Goal: Task Accomplishment & Management: Manage account settings

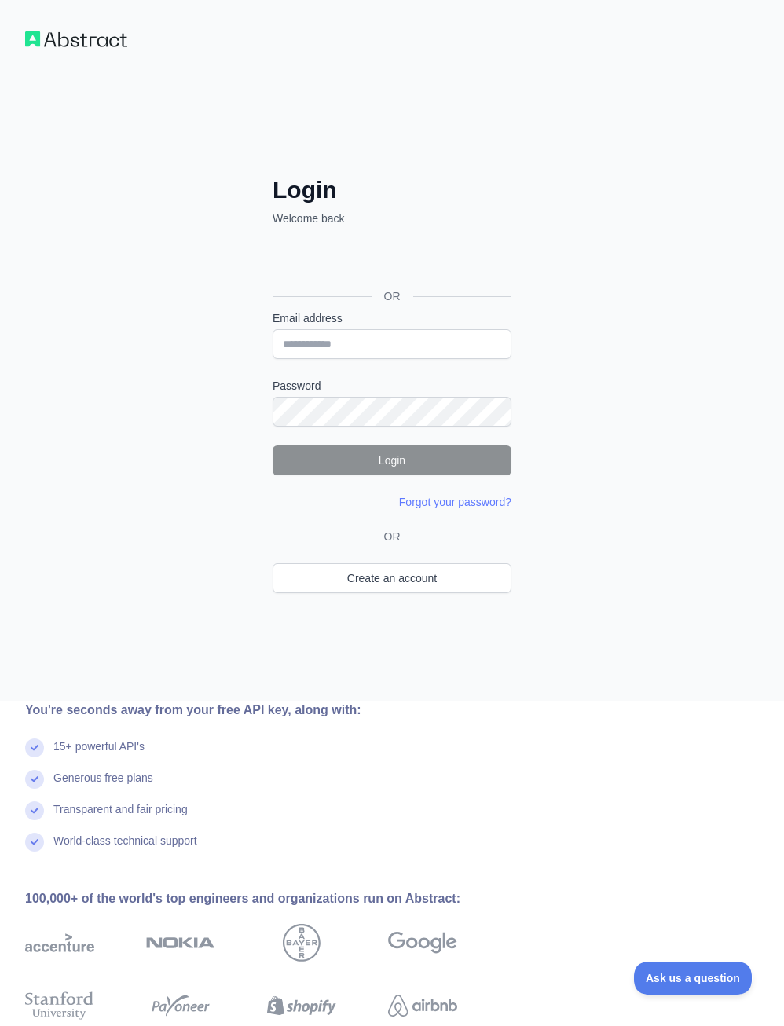
type input "**********"
click at [417, 450] on button "Login" at bounding box center [392, 461] width 239 height 30
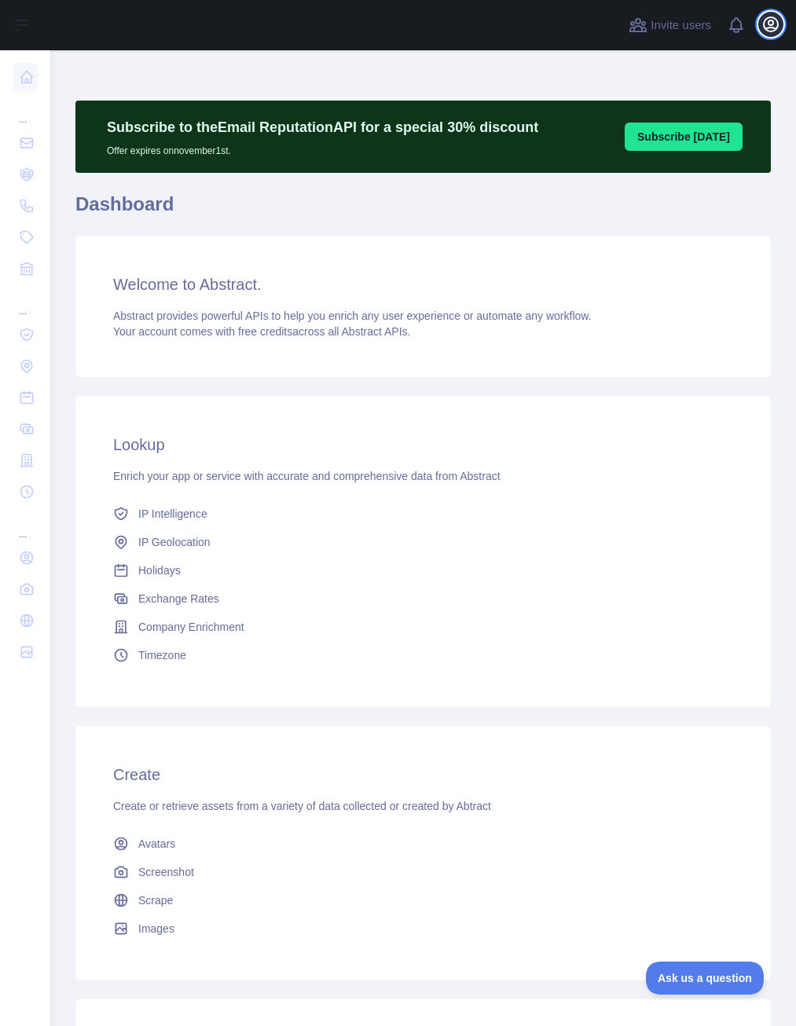
click at [769, 23] on icon "button" at bounding box center [771, 24] width 14 height 14
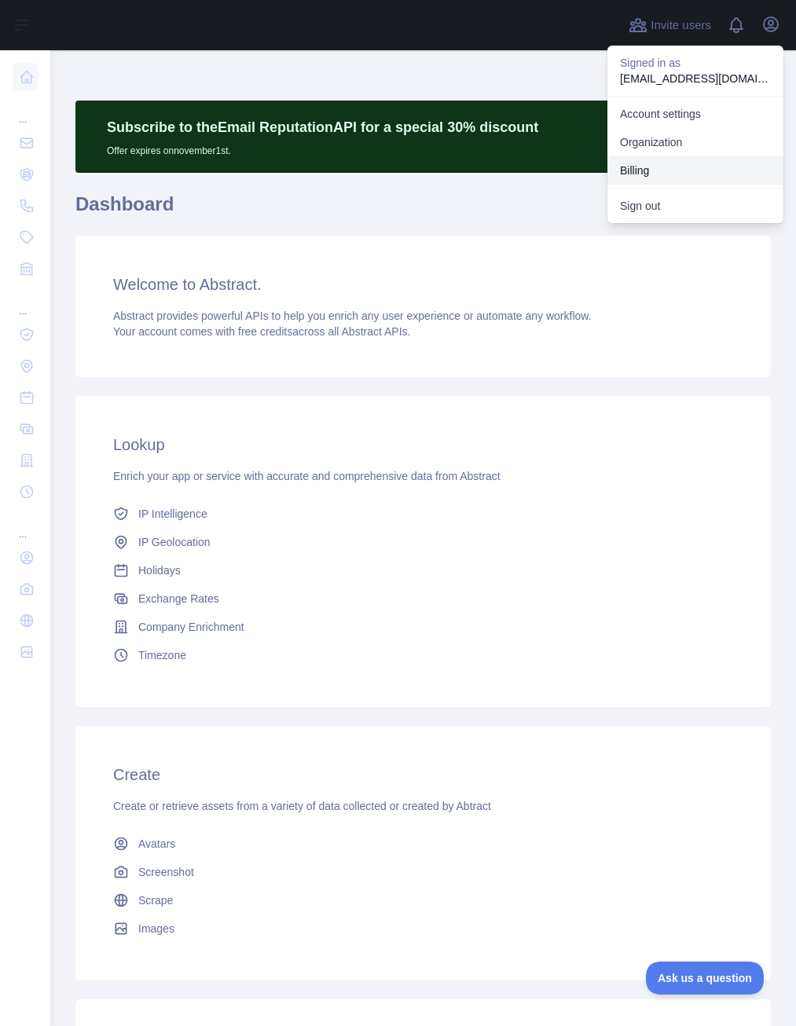
click at [656, 174] on button "Billing" at bounding box center [696, 170] width 176 height 28
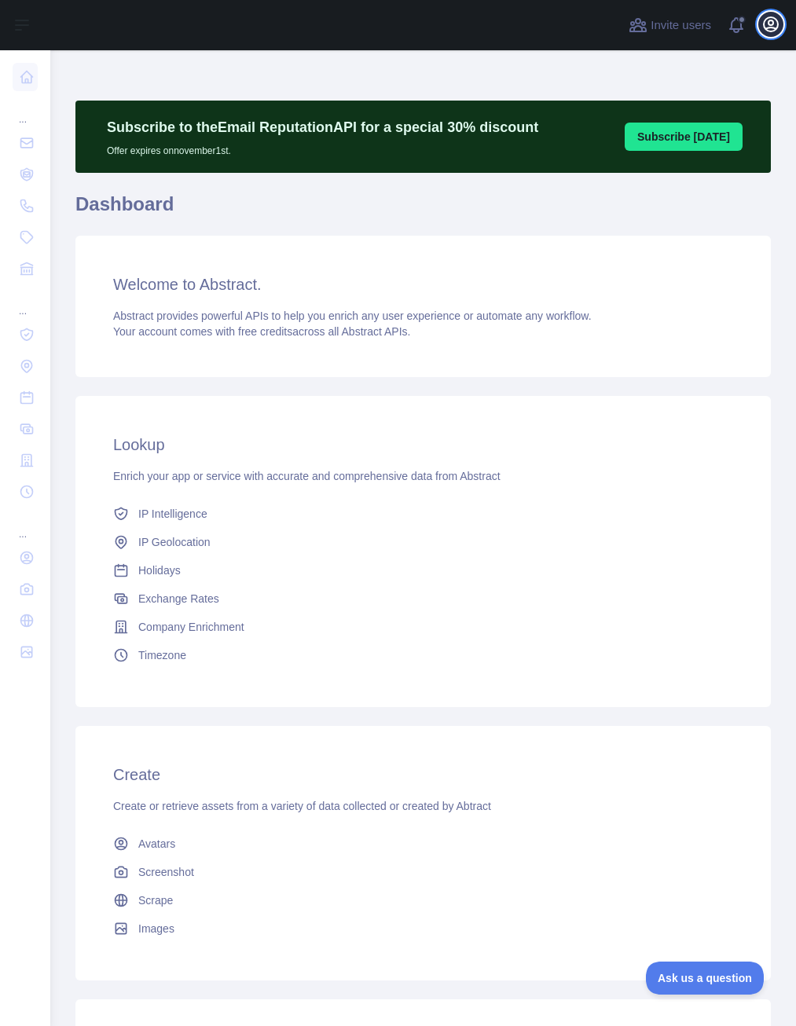
click at [776, 20] on icon "button" at bounding box center [771, 24] width 14 height 14
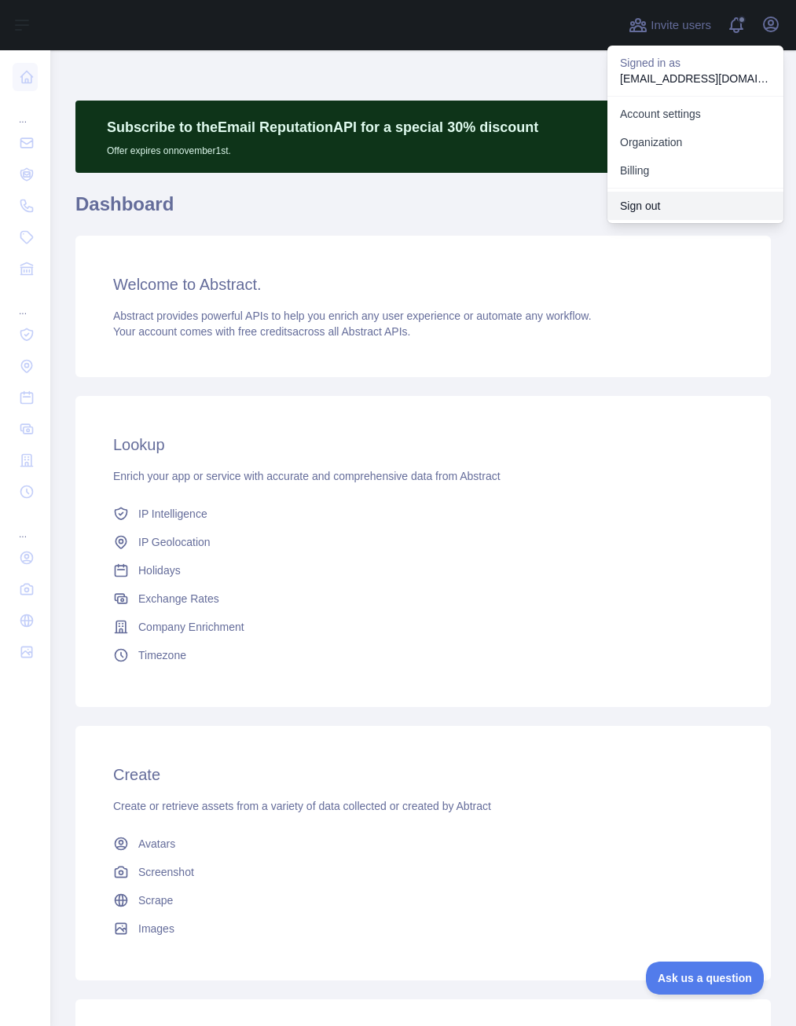
click at [703, 198] on button "Sign out" at bounding box center [696, 206] width 176 height 28
